Goal: Transaction & Acquisition: Purchase product/service

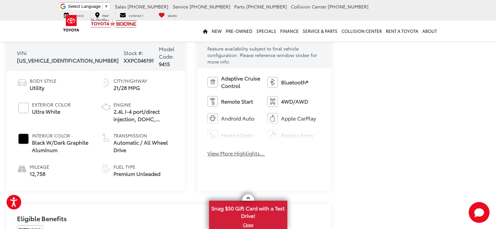
scroll to position [98, 0]
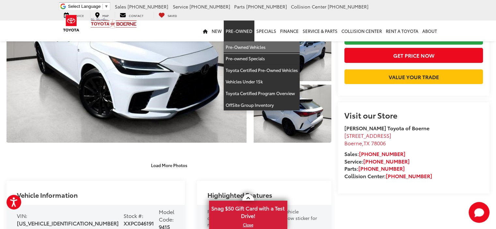
click at [242, 44] on link "Pre-Owned Vehicles" at bounding box center [262, 47] width 76 height 12
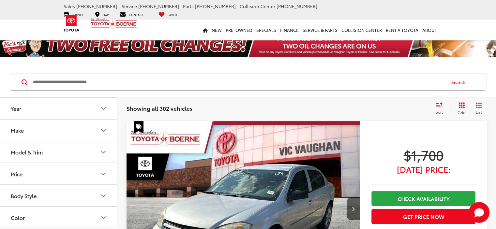
click at [82, 170] on button "Price" at bounding box center [58, 173] width 117 height 21
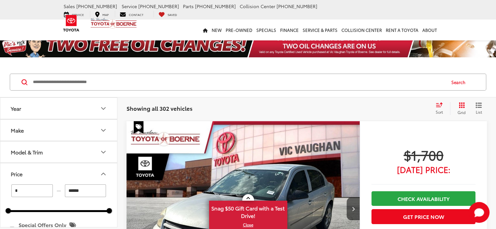
click at [90, 189] on input "******" at bounding box center [85, 191] width 41 height 13
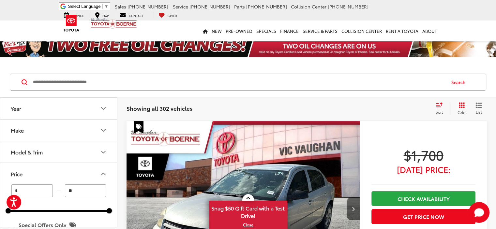
type input "*"
type input "******"
click at [101, 127] on icon "Make" at bounding box center [103, 131] width 8 height 8
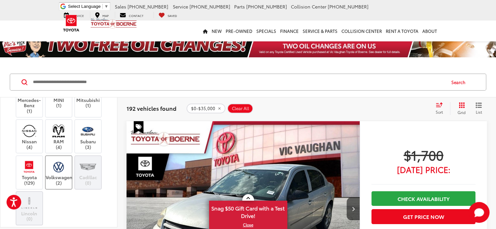
scroll to position [98, 0]
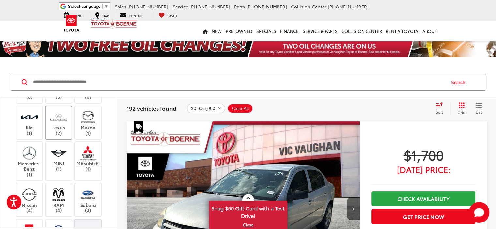
click at [59, 136] on label "Lexus (2)" at bounding box center [59, 123] width 26 height 26
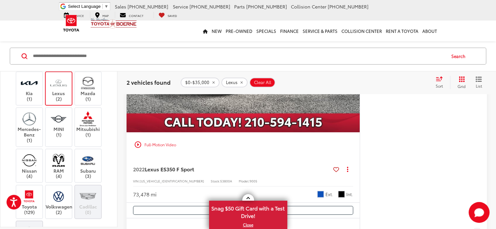
scroll to position [326, 0]
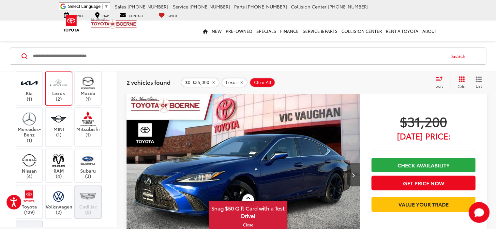
click at [29, 55] on img at bounding box center [29, 55] width 0 height 0
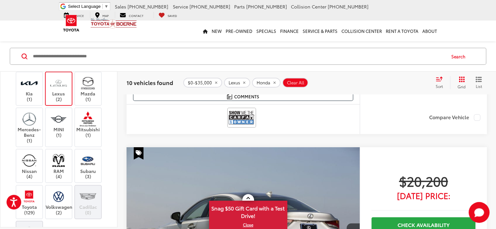
scroll to position [1819, 0]
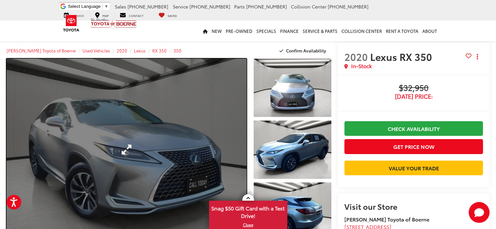
click at [226, 148] on link "Expand Photo 0" at bounding box center [127, 150] width 240 height 182
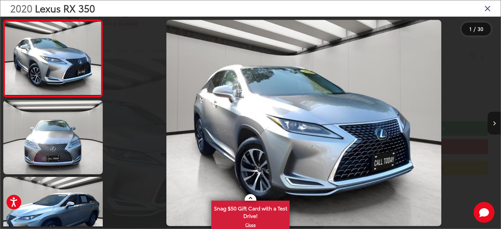
click at [494, 123] on icon "Next image" at bounding box center [494, 123] width 3 height 5
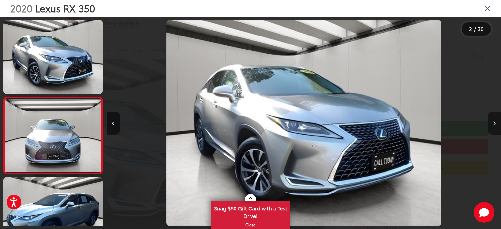
scroll to position [31, 0]
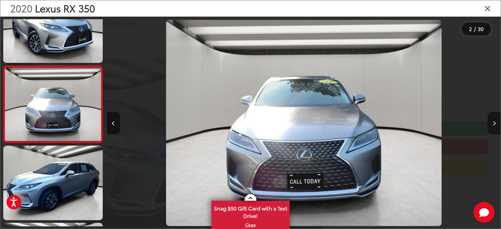
click at [494, 123] on icon "Next image" at bounding box center [494, 123] width 3 height 5
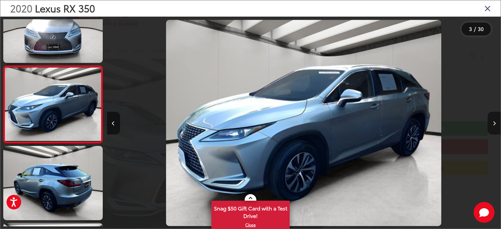
click at [494, 123] on icon "Next image" at bounding box center [494, 123] width 3 height 5
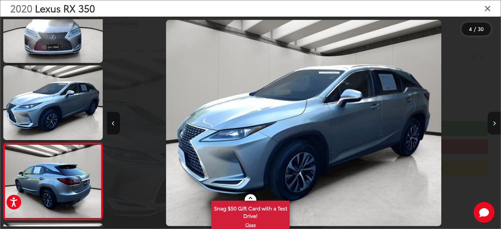
scroll to position [186, 0]
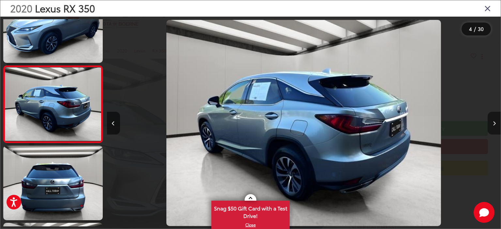
click at [494, 123] on icon "Next image" at bounding box center [494, 123] width 3 height 5
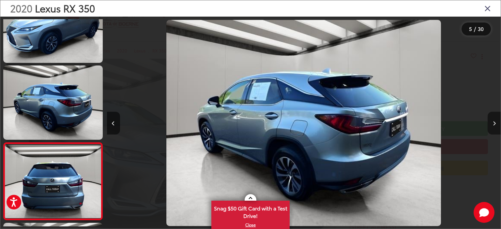
scroll to position [263, 0]
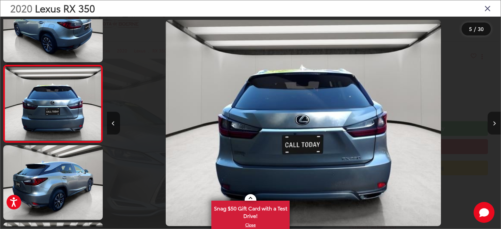
click at [494, 123] on icon "Next image" at bounding box center [494, 123] width 3 height 5
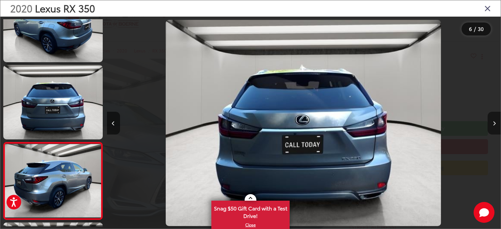
scroll to position [340, 0]
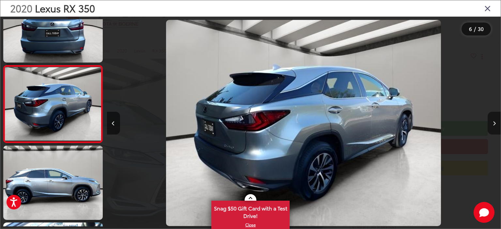
click at [494, 123] on icon "Next image" at bounding box center [494, 123] width 3 height 5
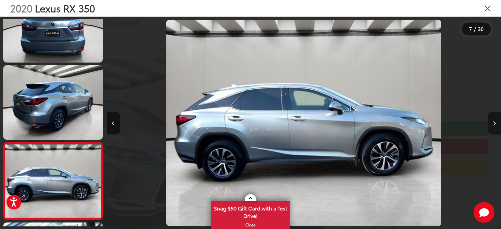
scroll to position [417, 0]
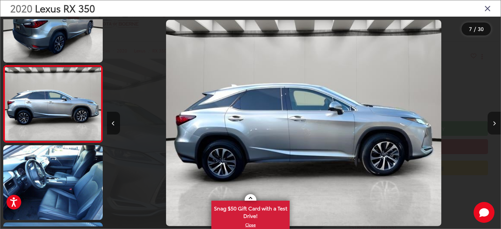
click at [494, 123] on icon "Next image" at bounding box center [494, 123] width 3 height 5
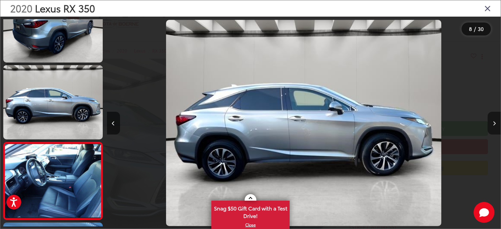
scroll to position [494, 0]
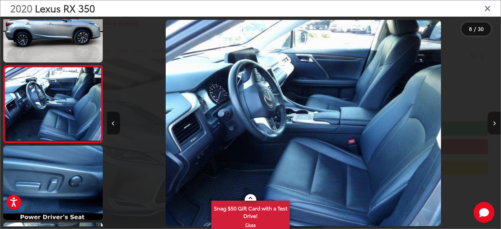
click at [493, 119] on button "Next image" at bounding box center [493, 123] width 13 height 23
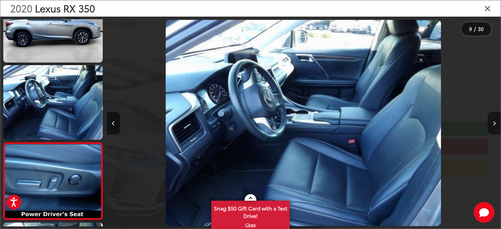
scroll to position [571, 0]
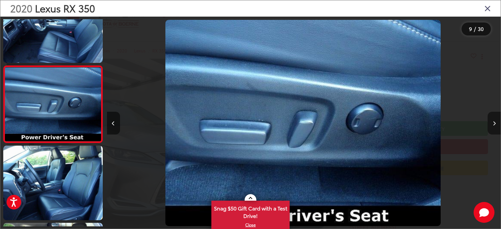
click at [493, 119] on button "Next image" at bounding box center [493, 123] width 13 height 23
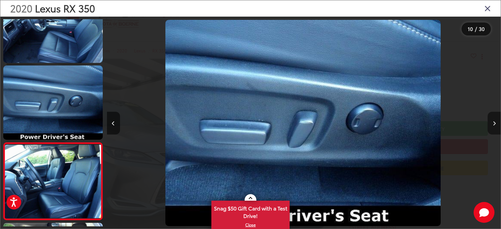
scroll to position [649, 0]
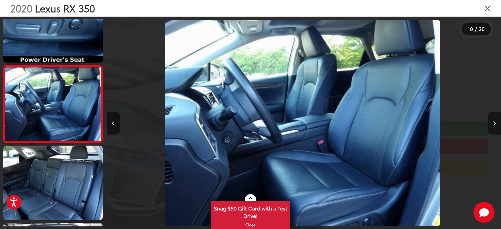
click at [493, 119] on button "Next image" at bounding box center [493, 123] width 13 height 23
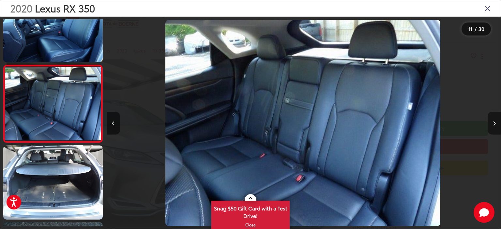
click at [493, 119] on button "Next image" at bounding box center [493, 123] width 13 height 23
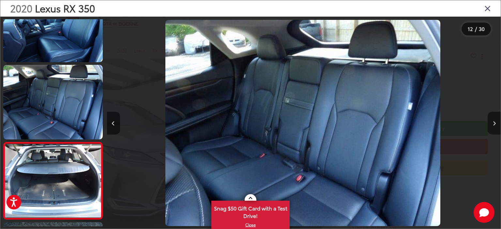
scroll to position [803, 0]
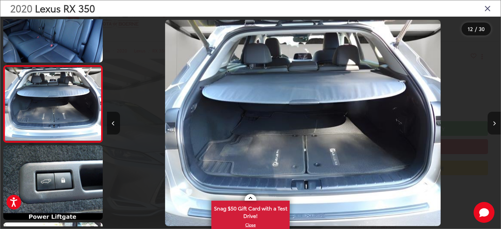
click at [493, 119] on button "Next image" at bounding box center [493, 123] width 13 height 23
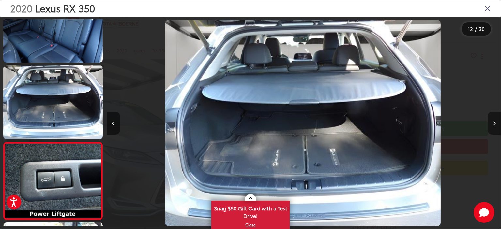
scroll to position [880, 0]
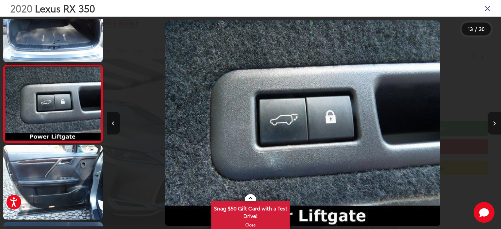
click at [493, 119] on button "Next image" at bounding box center [493, 123] width 13 height 23
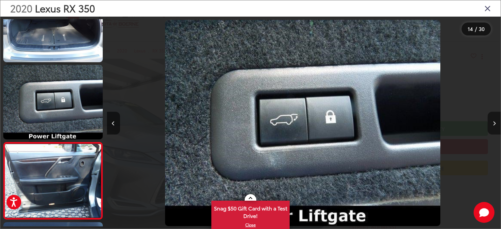
scroll to position [0, 0]
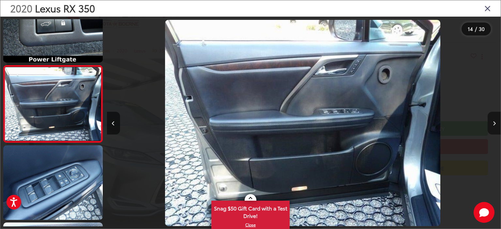
click at [493, 119] on button "Next image" at bounding box center [493, 123] width 13 height 23
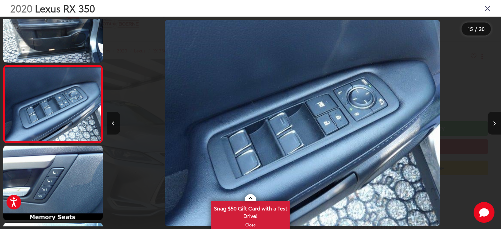
click at [492, 7] on div "2020 Lexus RX 350" at bounding box center [250, 8] width 500 height 16
click at [489, 9] on icon "Close gallery" at bounding box center [487, 8] width 7 height 8
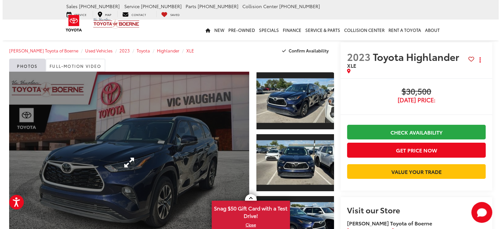
scroll to position [33, 0]
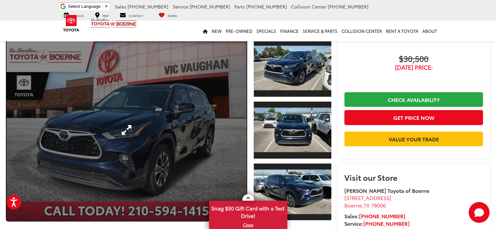
click at [196, 118] on link "Expand Photo 0" at bounding box center [127, 130] width 240 height 182
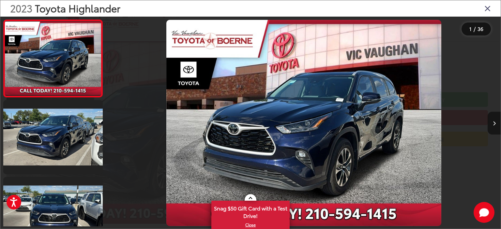
click at [496, 120] on button "Next image" at bounding box center [493, 123] width 13 height 23
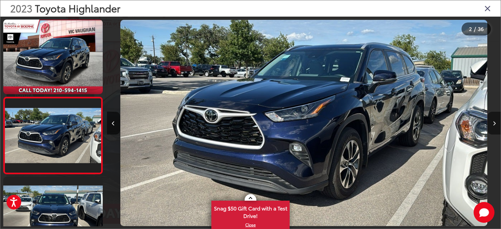
scroll to position [31, 0]
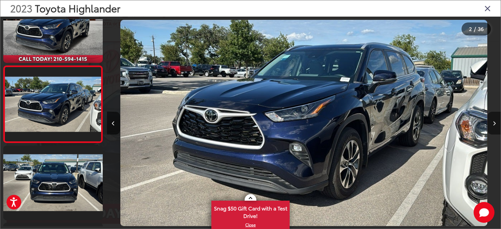
click at [496, 120] on button "Next image" at bounding box center [493, 123] width 13 height 23
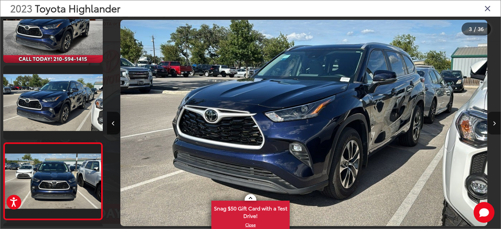
scroll to position [108, 0]
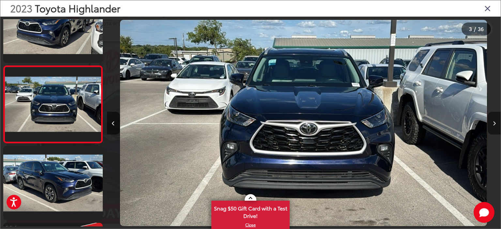
click at [496, 120] on button "Next image" at bounding box center [493, 123] width 13 height 23
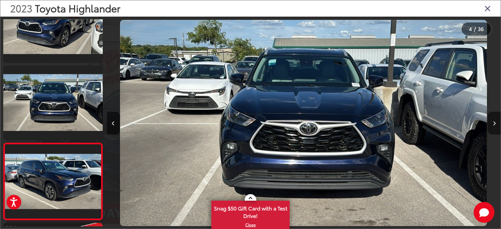
scroll to position [186, 0]
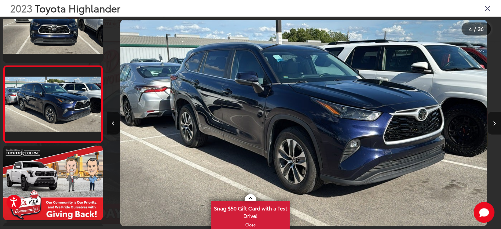
click at [496, 120] on button "Next image" at bounding box center [493, 123] width 13 height 23
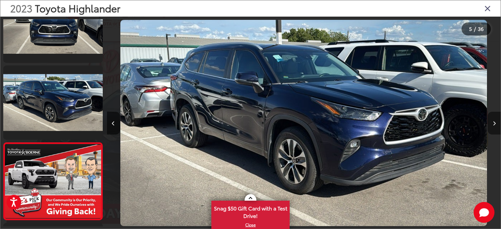
scroll to position [263, 0]
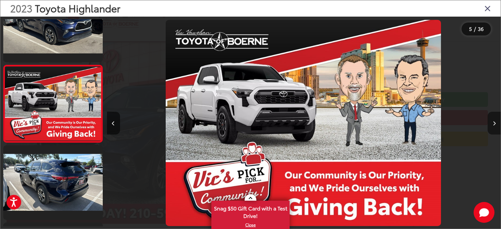
click at [496, 120] on button "Next image" at bounding box center [493, 123] width 13 height 23
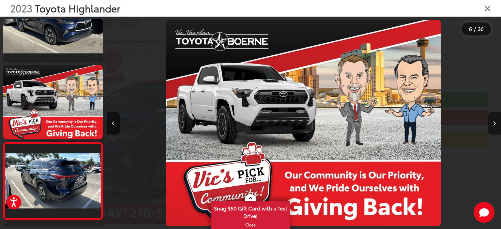
scroll to position [340, 0]
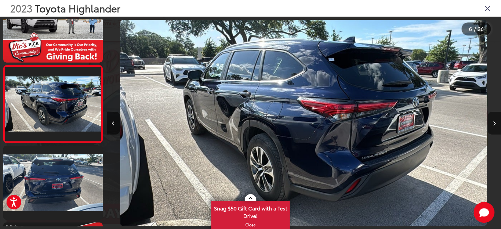
click at [496, 120] on button "Next image" at bounding box center [493, 123] width 13 height 23
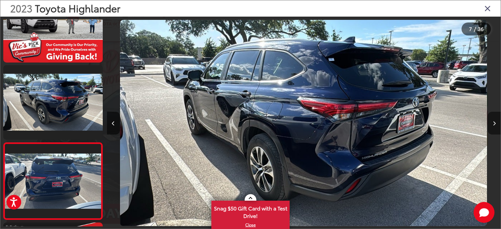
scroll to position [417, 0]
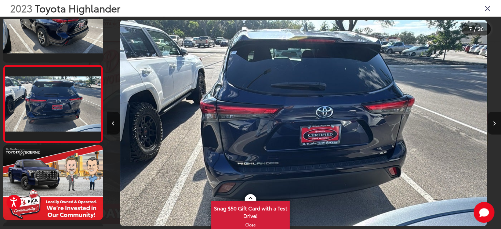
click at [496, 120] on button "Next image" at bounding box center [493, 123] width 13 height 23
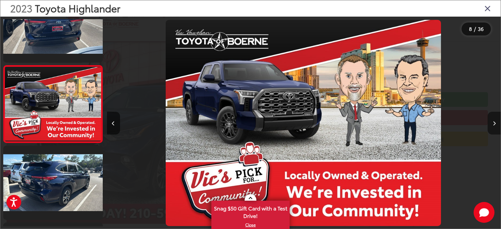
click at [496, 120] on button "Next image" at bounding box center [493, 123] width 13 height 23
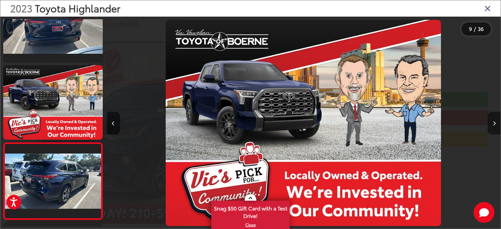
scroll to position [571, 0]
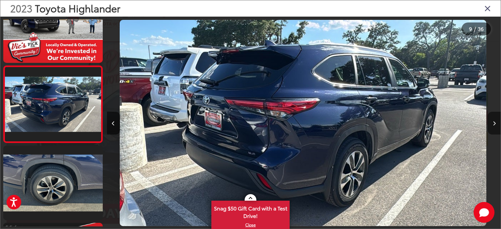
click at [496, 120] on button "Next image" at bounding box center [493, 123] width 13 height 23
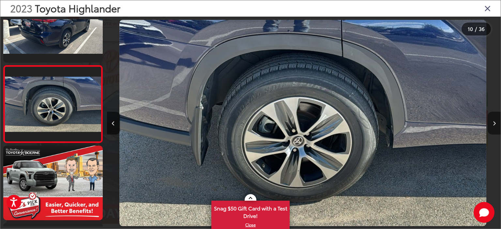
click at [496, 120] on button "Next image" at bounding box center [493, 123] width 13 height 23
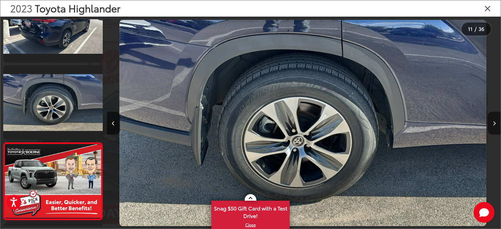
scroll to position [726, 0]
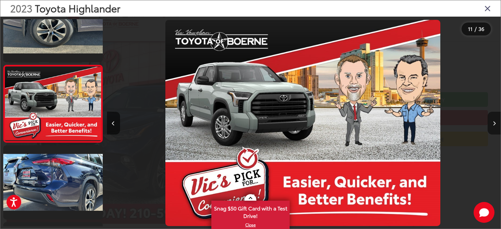
click at [496, 120] on button "Next image" at bounding box center [493, 123] width 13 height 23
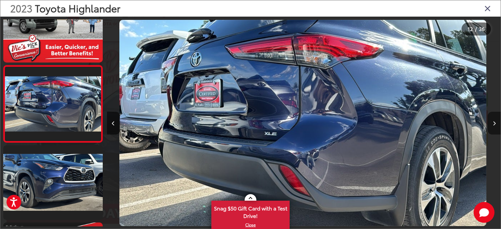
click at [496, 120] on button "Next image" at bounding box center [493, 123] width 13 height 23
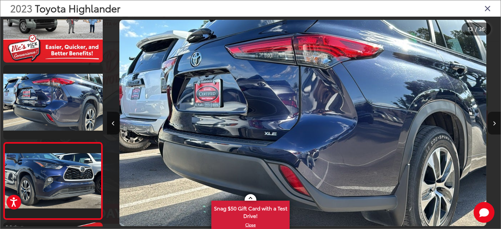
scroll to position [880, 0]
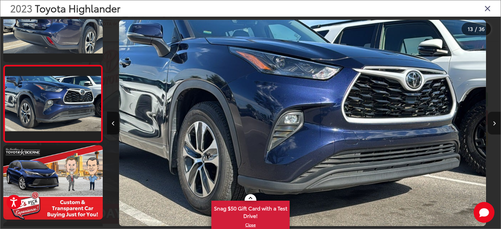
click at [496, 120] on button "Next image" at bounding box center [493, 123] width 13 height 23
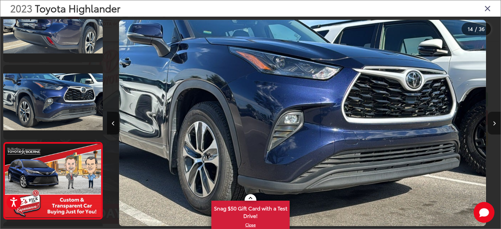
scroll to position [957, 0]
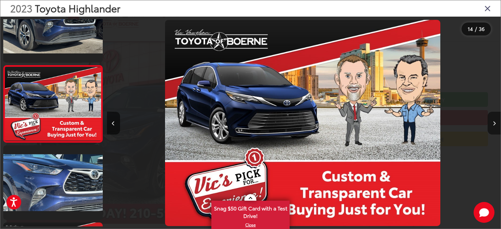
click at [496, 120] on button "Next image" at bounding box center [493, 123] width 13 height 23
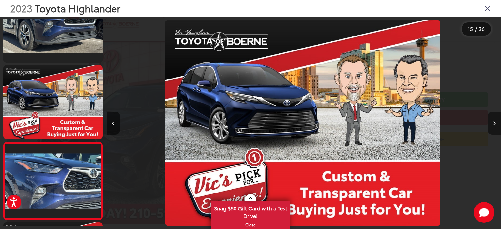
scroll to position [0, 0]
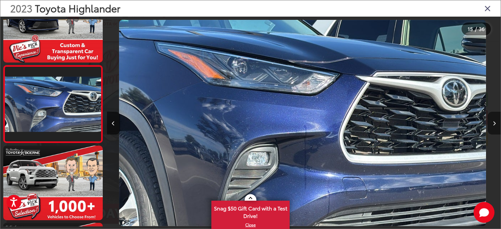
click at [496, 120] on button "Next image" at bounding box center [493, 123] width 13 height 23
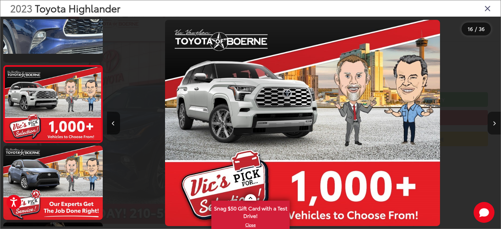
click at [496, 120] on button "Next image" at bounding box center [493, 123] width 13 height 23
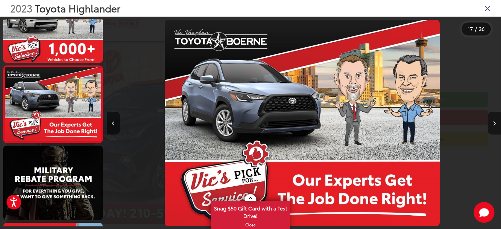
click at [496, 120] on button "Next image" at bounding box center [493, 123] width 13 height 23
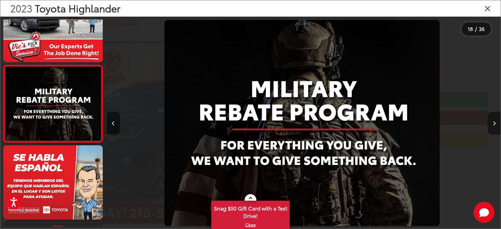
click at [496, 120] on button "Next image" at bounding box center [493, 123] width 13 height 23
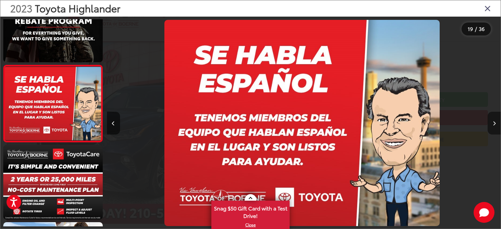
click at [496, 120] on button "Next image" at bounding box center [493, 123] width 13 height 23
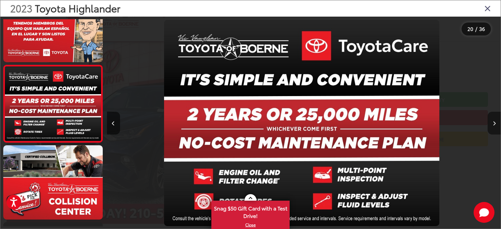
click at [496, 120] on button "Next image" at bounding box center [493, 123] width 13 height 23
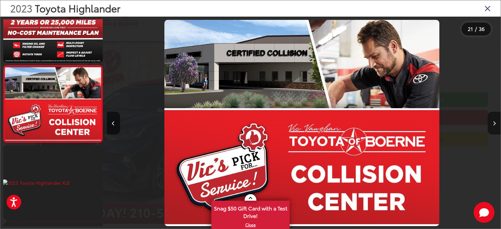
click at [496, 120] on button "Next image" at bounding box center [493, 123] width 13 height 23
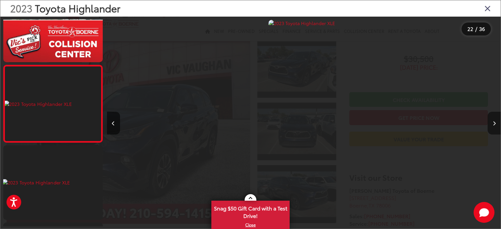
click at [496, 120] on button "Next image" at bounding box center [493, 123] width 13 height 23
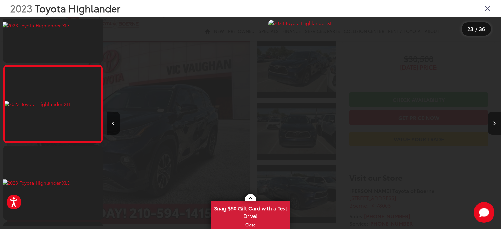
click at [496, 120] on button "Next image" at bounding box center [493, 123] width 13 height 23
click at [486, 6] on icon "Close gallery" at bounding box center [487, 8] width 7 height 8
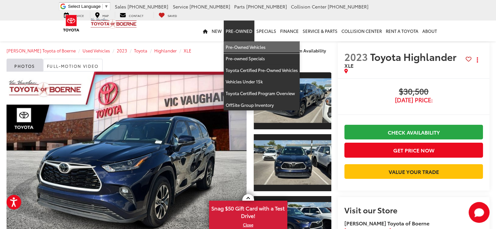
click at [239, 48] on link "Pre-Owned Vehicles" at bounding box center [262, 47] width 76 height 12
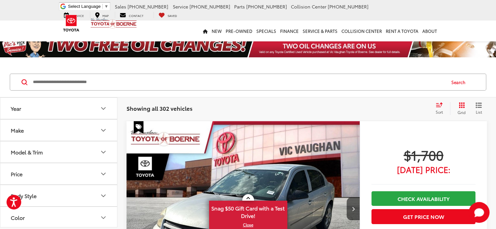
click at [103, 129] on icon "Make" at bounding box center [103, 131] width 8 height 8
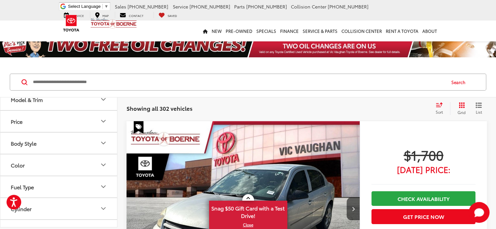
scroll to position [261, 0]
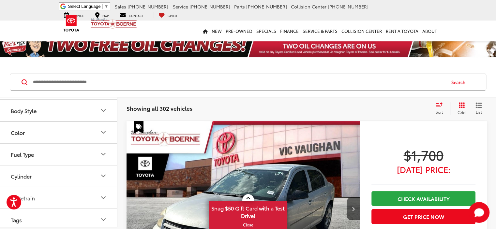
click at [88, 13] on img at bounding box center [88, 13] width 0 height 0
click at [104, 71] on icon "Model & Trim" at bounding box center [103, 67] width 8 height 8
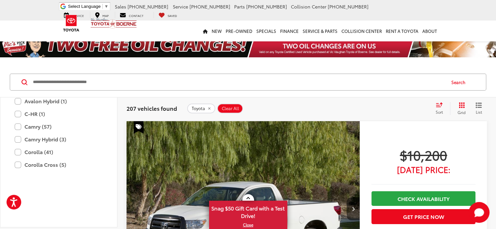
scroll to position [326, 0]
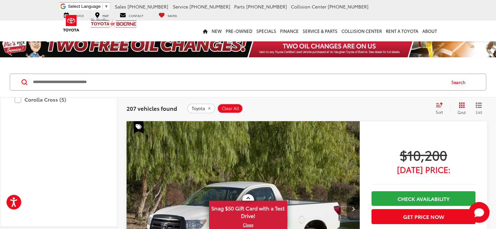
click at [22, 29] on label "4Runner (22)" at bounding box center [59, 23] width 88 height 11
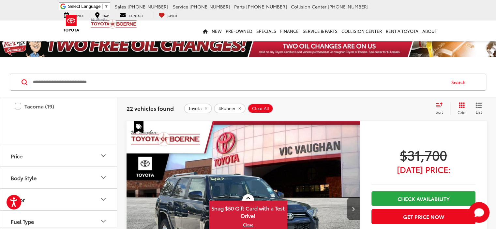
scroll to position [405, 0]
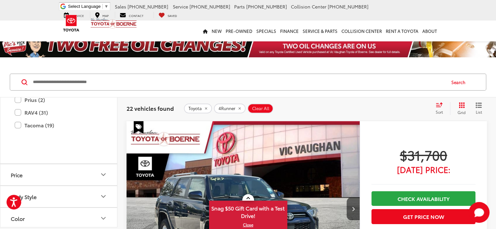
click at [18, 67] on label "Highlander (7)" at bounding box center [59, 61] width 88 height 11
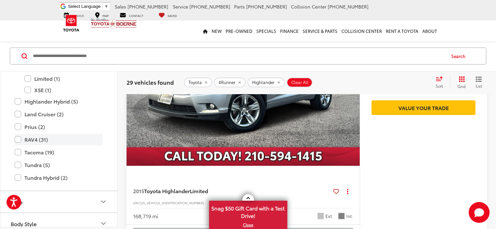
scroll to position [470, 0]
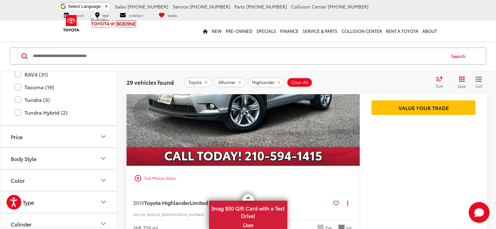
click at [15, 55] on label "Land Cruiser (2)" at bounding box center [59, 48] width 88 height 11
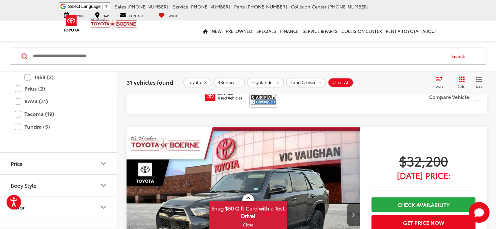
scroll to position [874, 0]
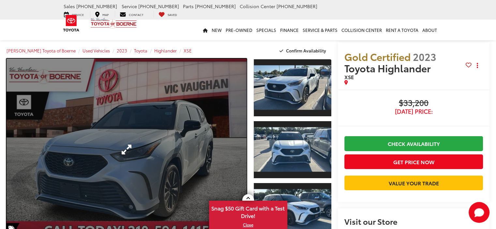
click at [222, 141] on link "Expand Photo 0" at bounding box center [127, 150] width 240 height 182
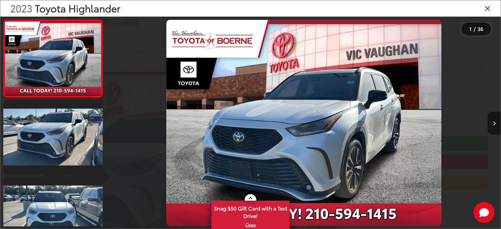
click at [493, 119] on button "Next image" at bounding box center [493, 123] width 13 height 23
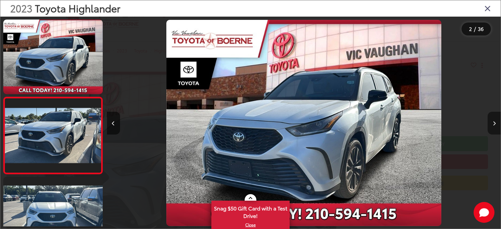
scroll to position [31, 0]
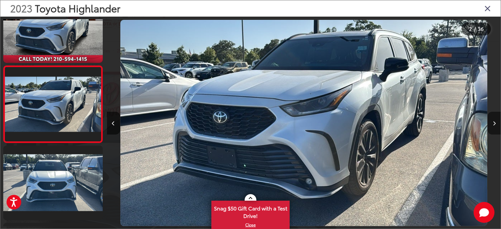
click at [493, 119] on button "Next image" at bounding box center [493, 123] width 13 height 23
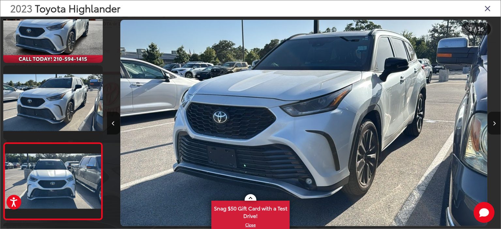
scroll to position [108, 0]
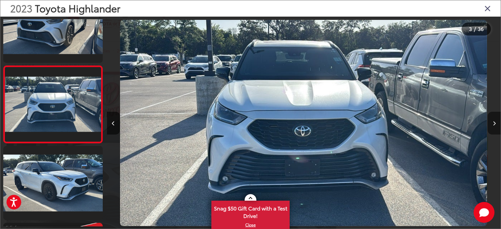
click at [493, 119] on button "Next image" at bounding box center [493, 123] width 13 height 23
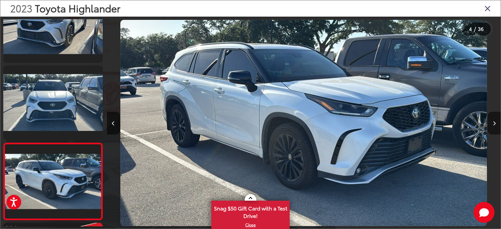
scroll to position [186, 0]
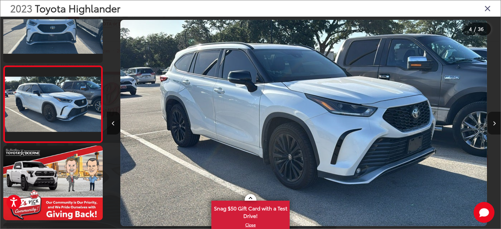
click at [493, 119] on button "Next image" at bounding box center [493, 123] width 13 height 23
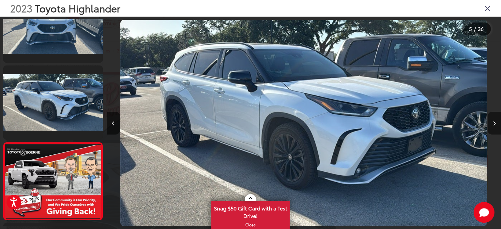
scroll to position [263, 0]
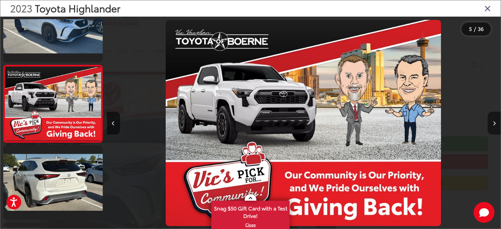
click at [493, 119] on button "Next image" at bounding box center [493, 123] width 13 height 23
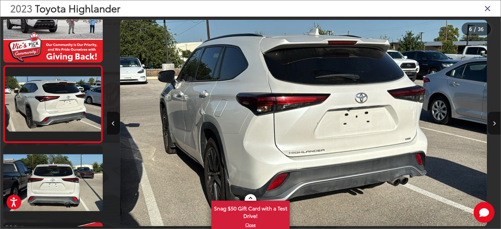
click at [493, 119] on button "Next image" at bounding box center [493, 123] width 13 height 23
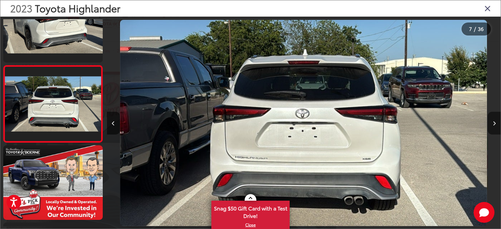
click at [493, 119] on button "Next image" at bounding box center [493, 123] width 13 height 23
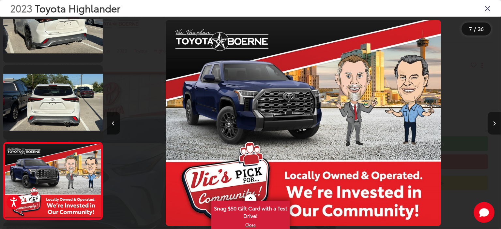
scroll to position [494, 0]
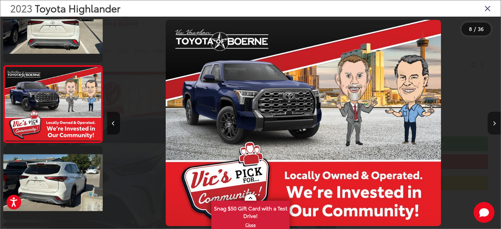
click at [493, 119] on button "Next image" at bounding box center [493, 123] width 13 height 23
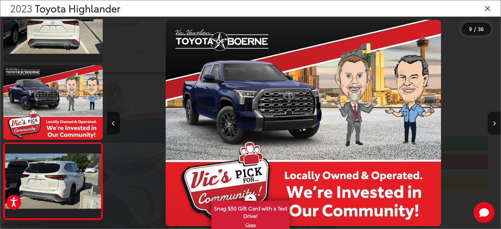
scroll to position [571, 0]
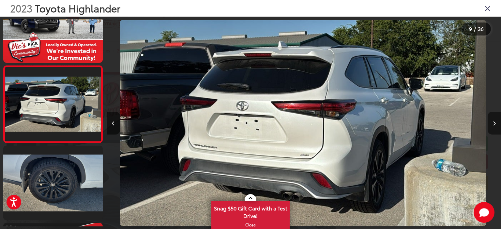
click at [493, 119] on button "Next image" at bounding box center [493, 123] width 13 height 23
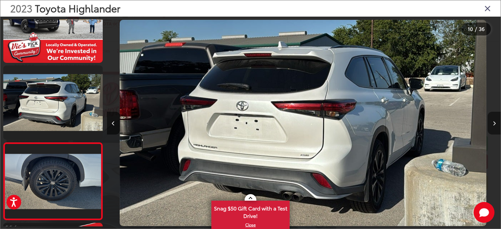
scroll to position [649, 0]
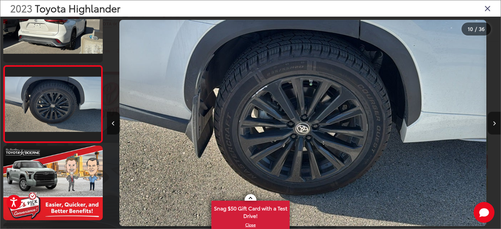
click at [493, 119] on button "Next image" at bounding box center [493, 123] width 13 height 23
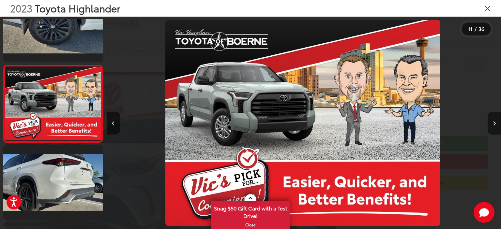
click at [493, 119] on button "Next image" at bounding box center [493, 123] width 13 height 23
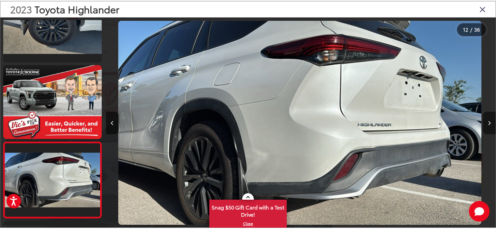
scroll to position [803, 0]
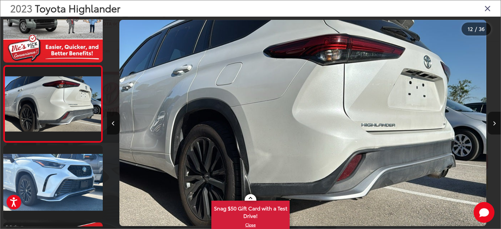
click at [488, 5] on icon "Close gallery" at bounding box center [487, 8] width 7 height 8
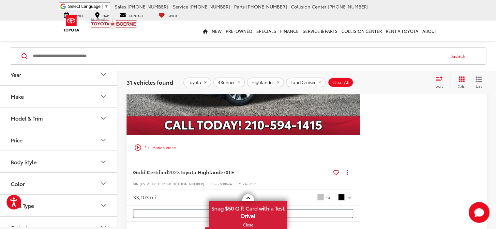
scroll to position [2479, 0]
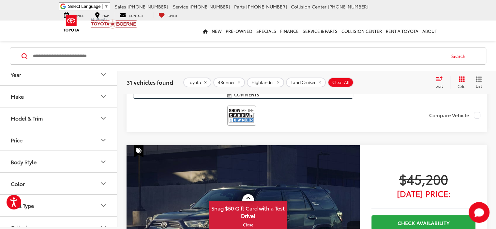
scroll to position [2276, 0]
